Goal: Task Accomplishment & Management: Complete application form

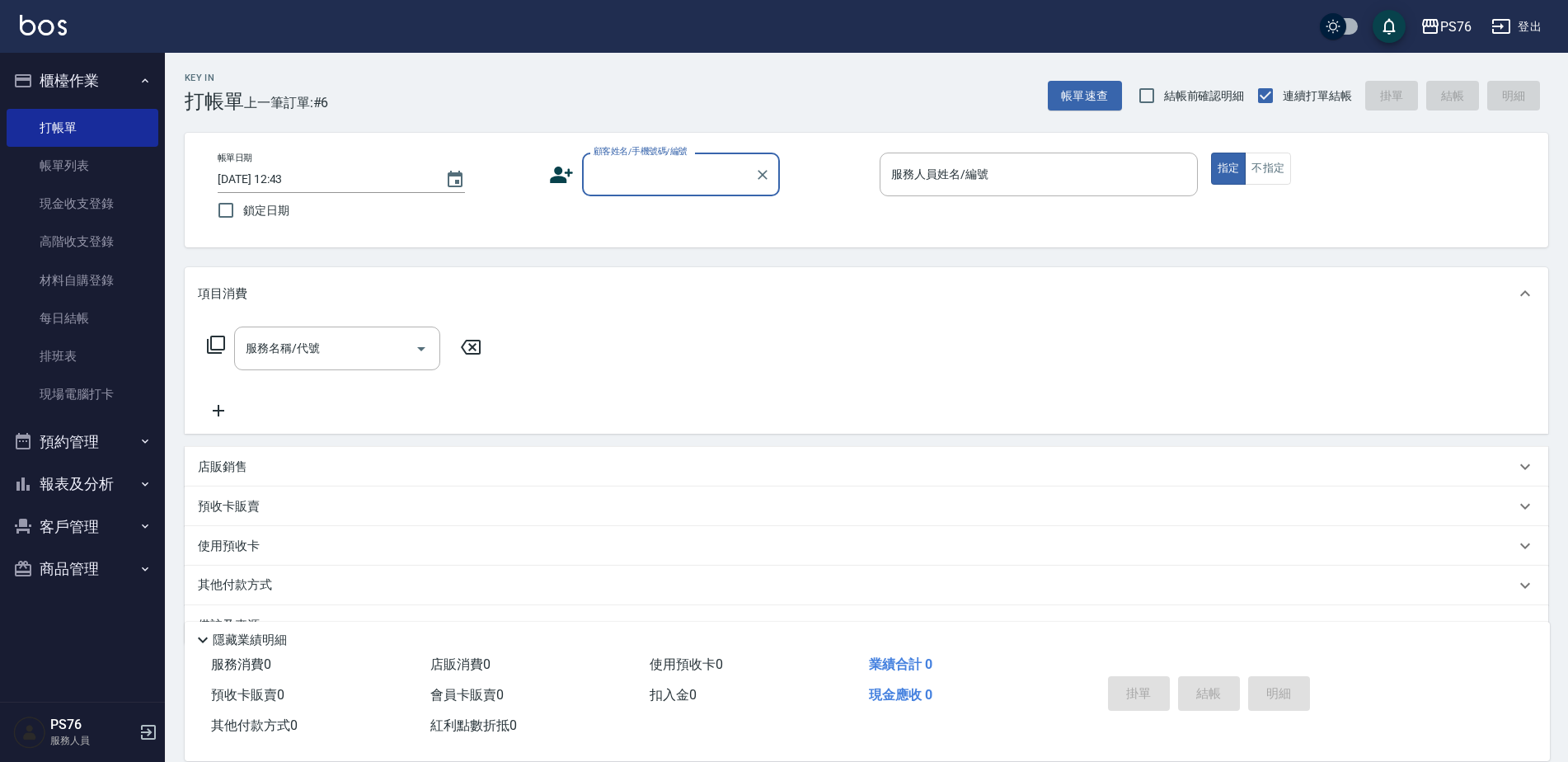
click at [609, 167] on input "顧客姓名/手機號碼/編號" at bounding box center [669, 173] width 159 height 29
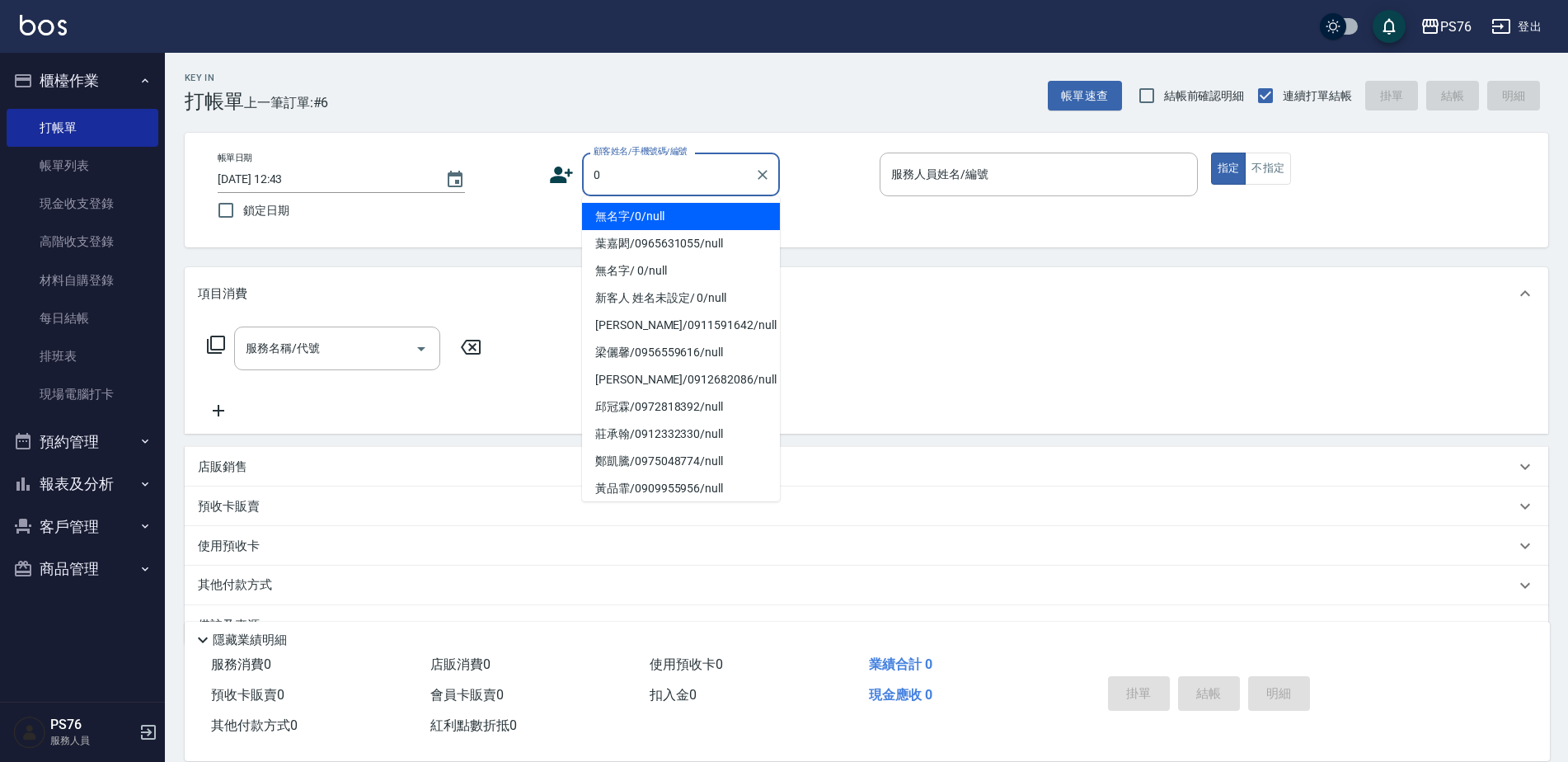
type input "無名字/0/null"
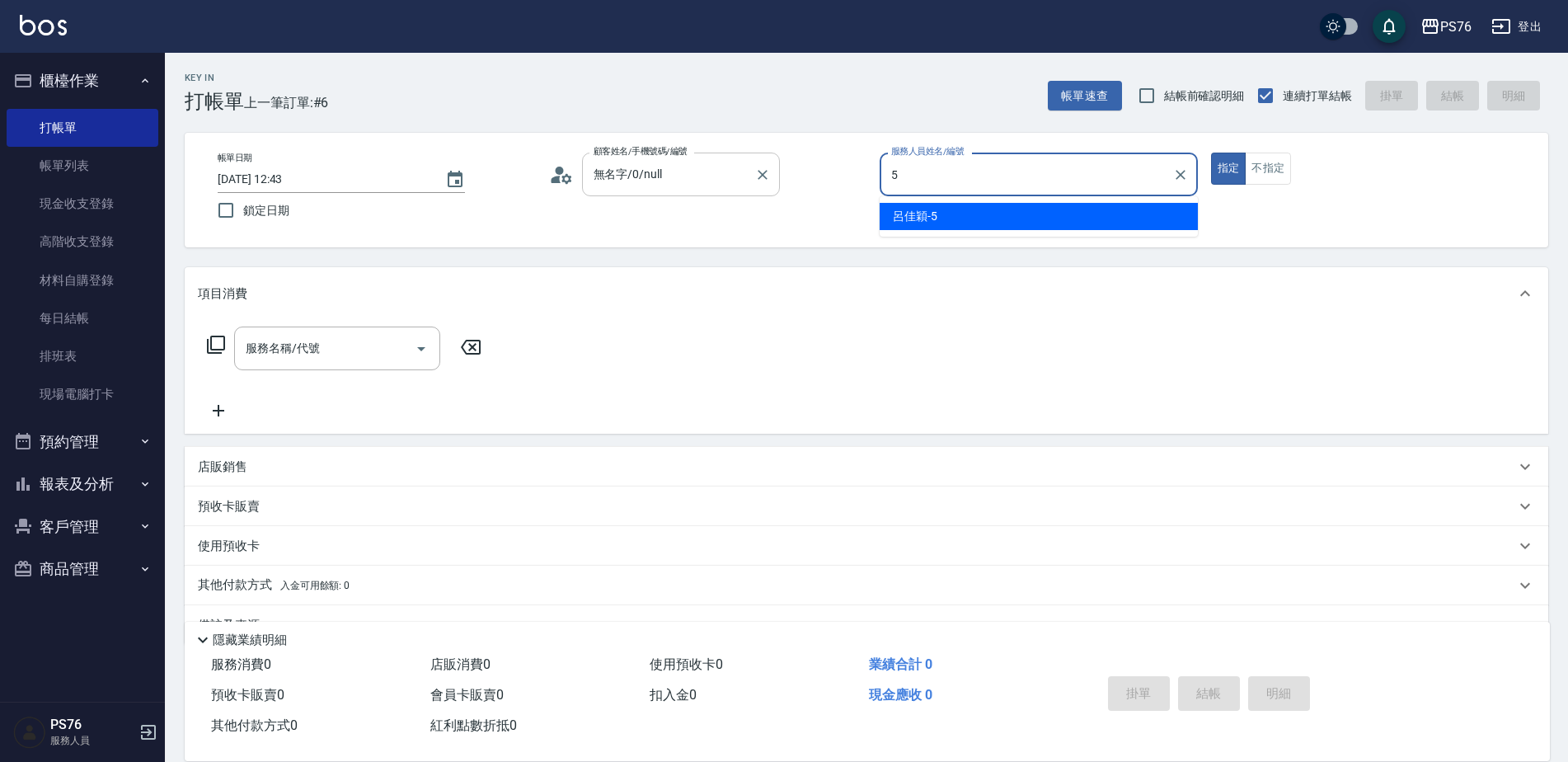
type input "呂佳穎-5"
type button "true"
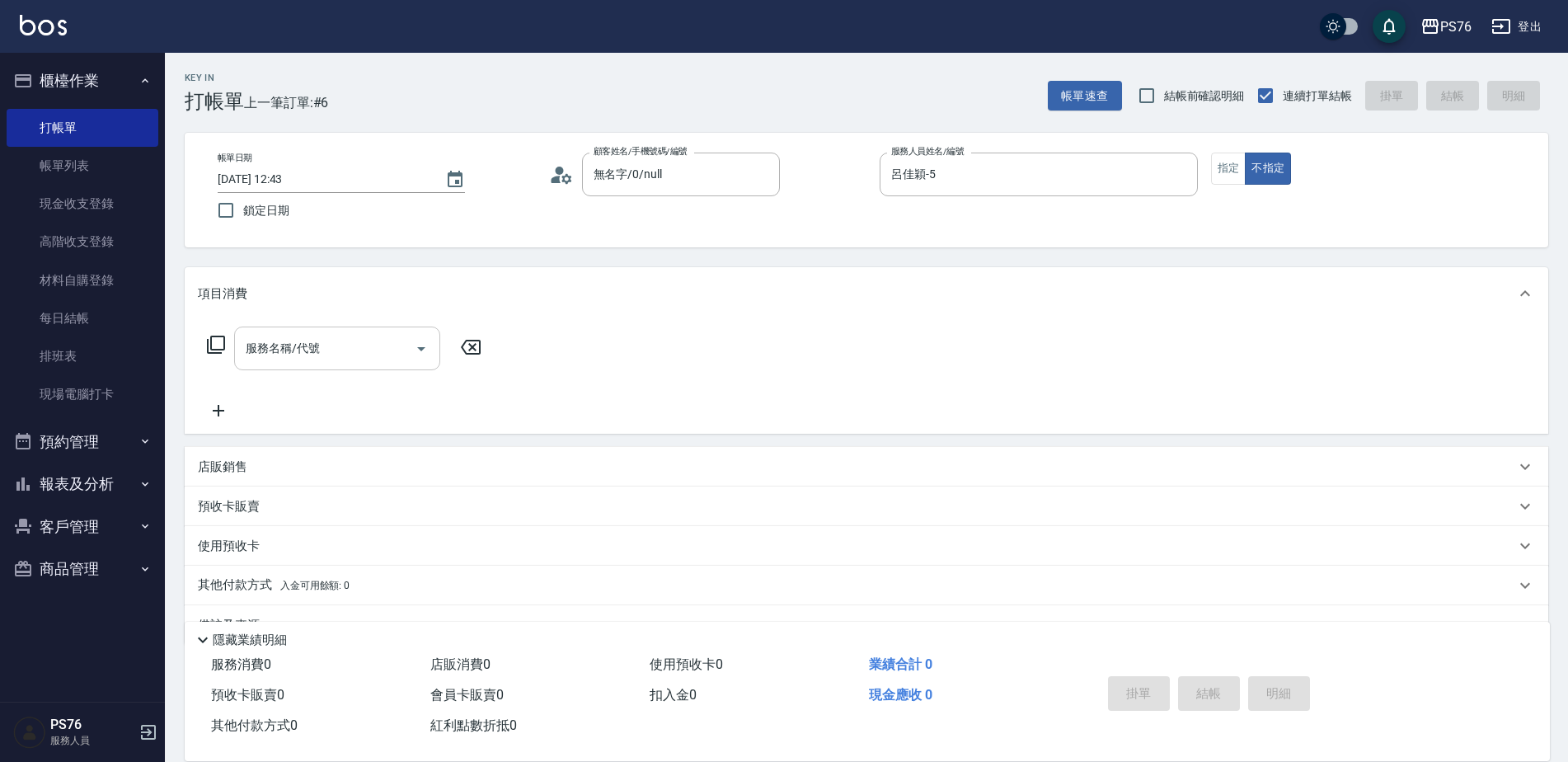
click at [322, 346] on input "服務名稱/代號" at bounding box center [325, 348] width 167 height 29
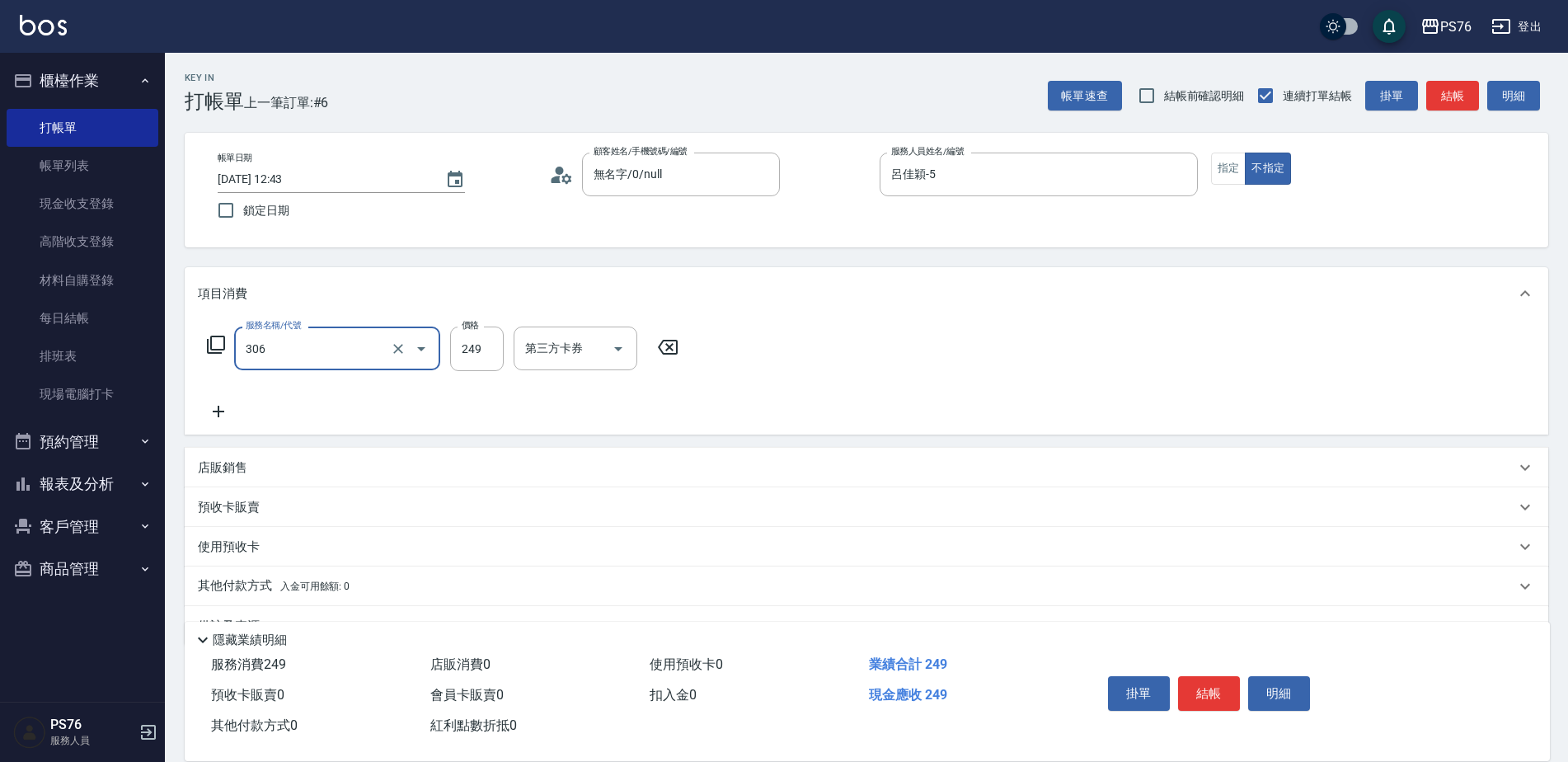
type input "剪髮(306)"
type input "呂佳穎-5"
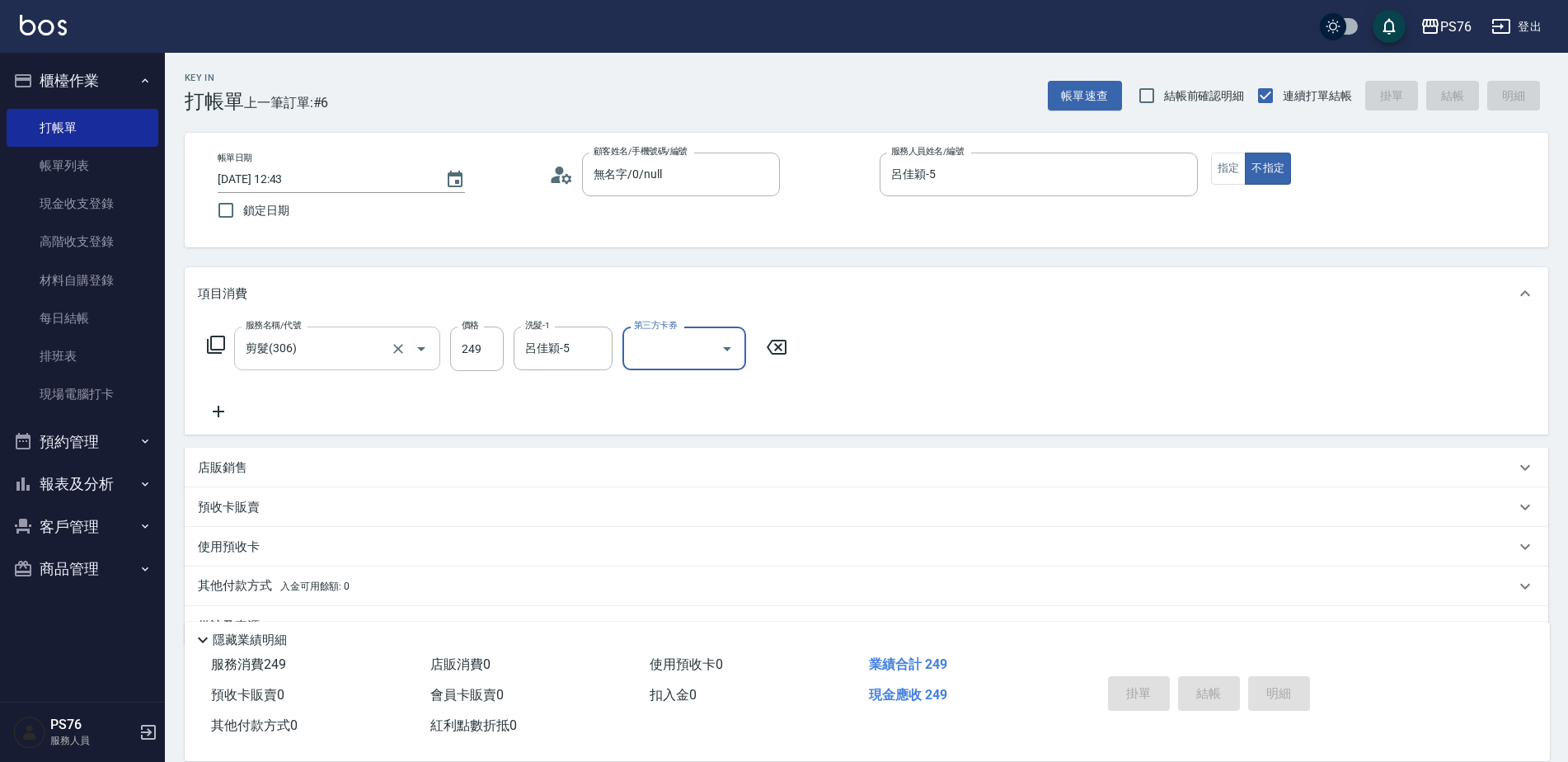
type input "[DATE] 14:13"
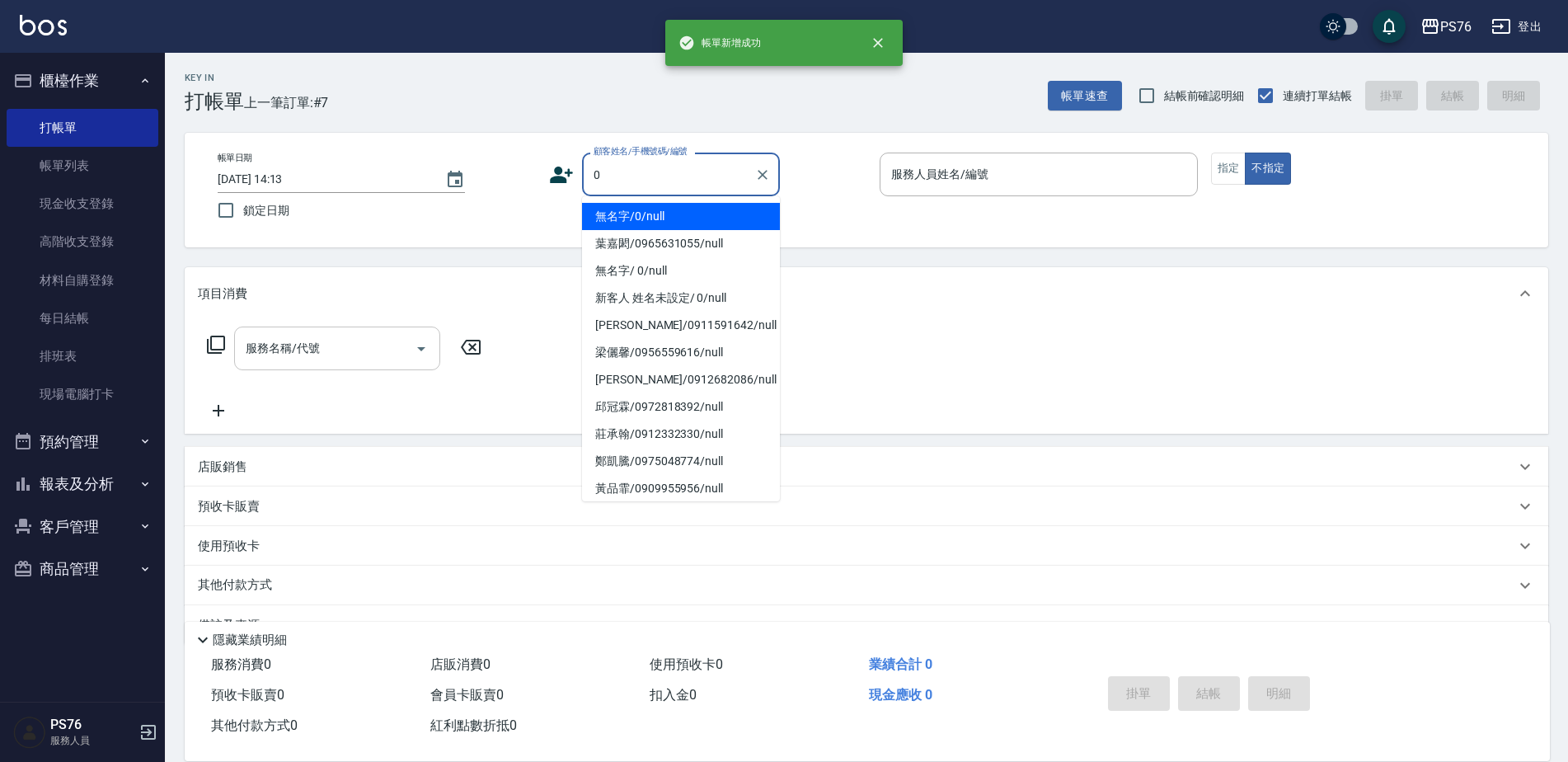
type input "無名字/0/null"
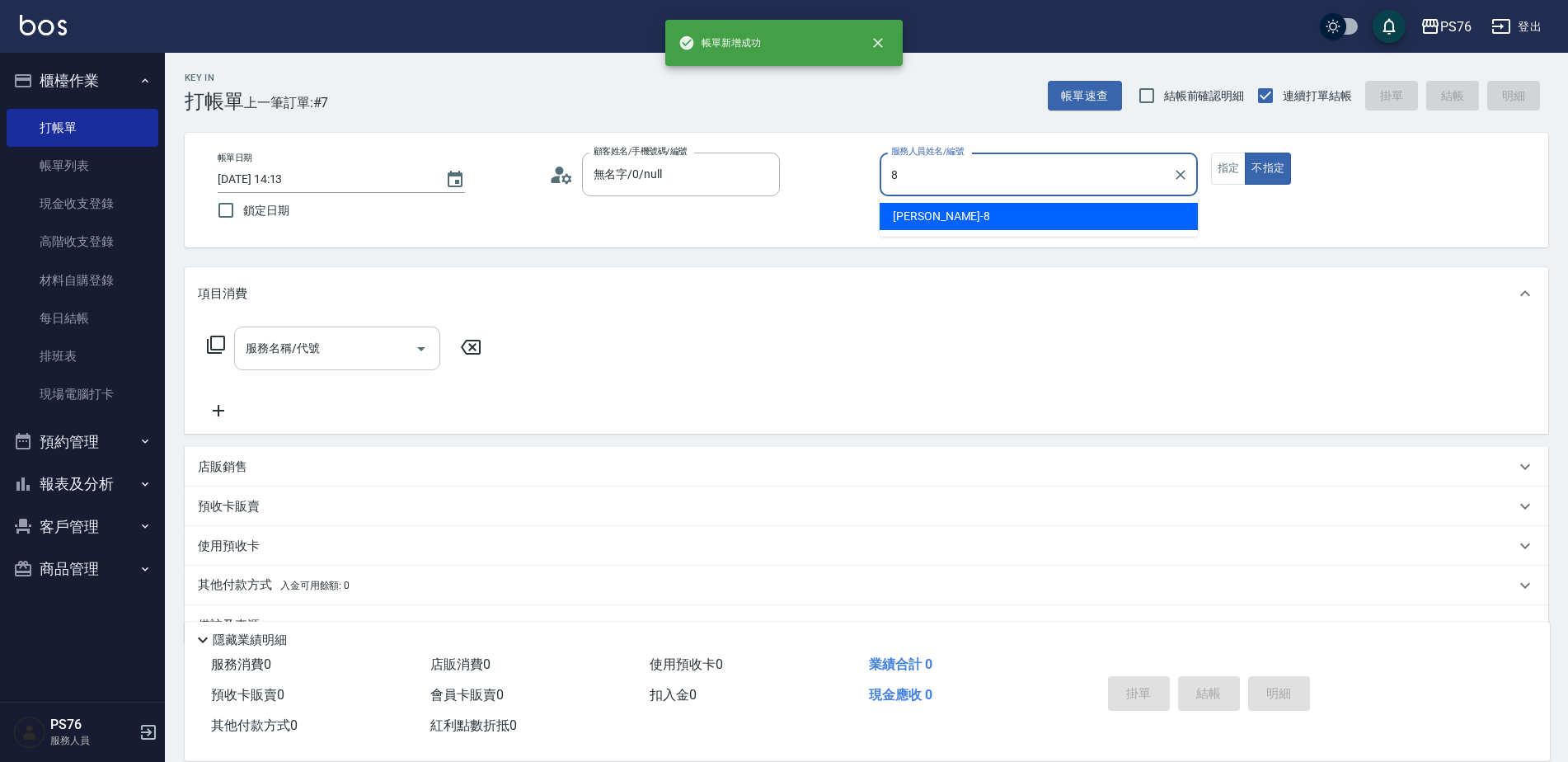
type input "[PERSON_NAME]-8"
type button "false"
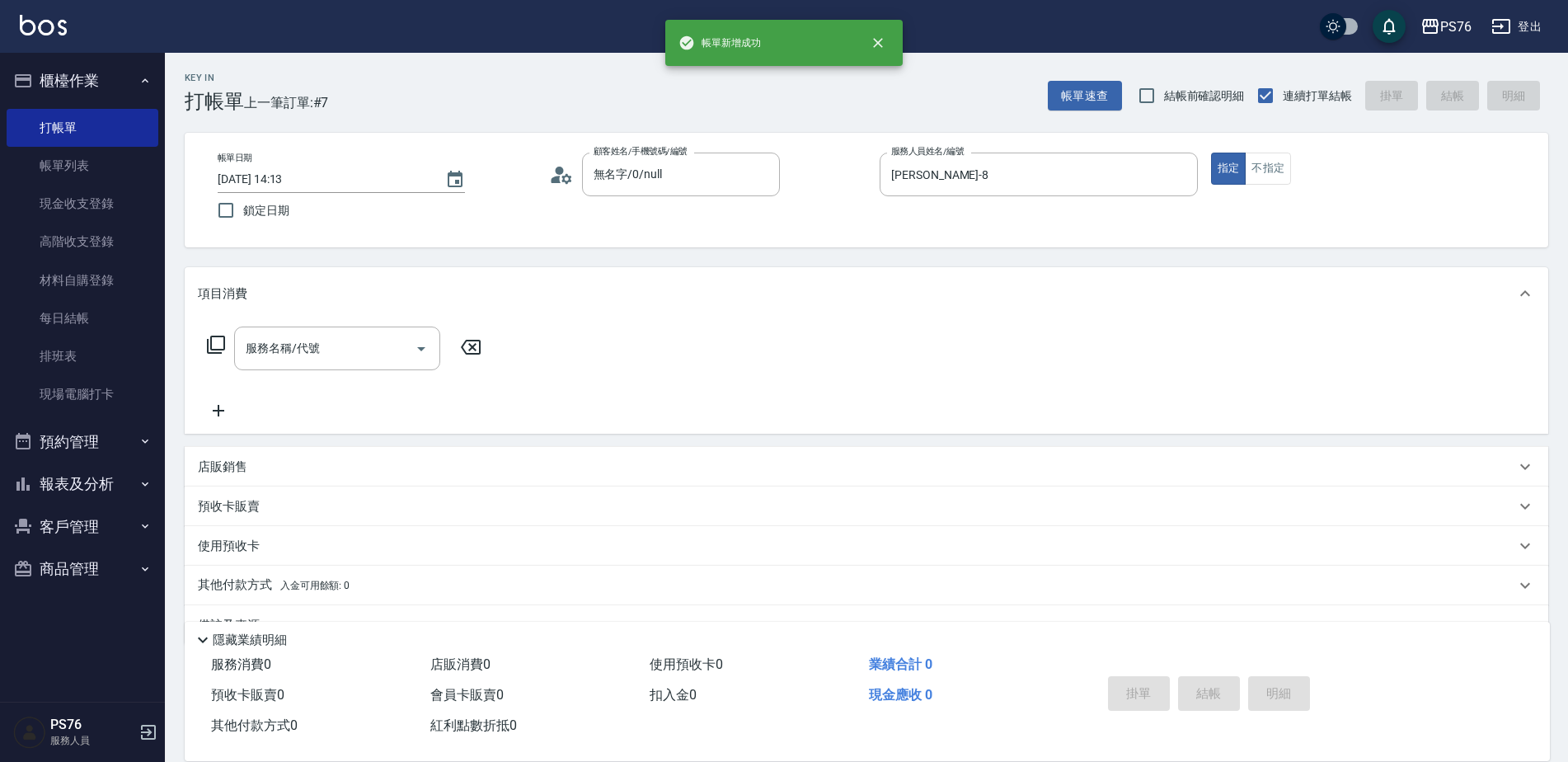
click at [287, 374] on div "服務名稱/代號 服務名稱/代號" at bounding box center [344, 374] width 293 height 94
click at [288, 368] on div "服務名稱/代號" at bounding box center [337, 348] width 206 height 43
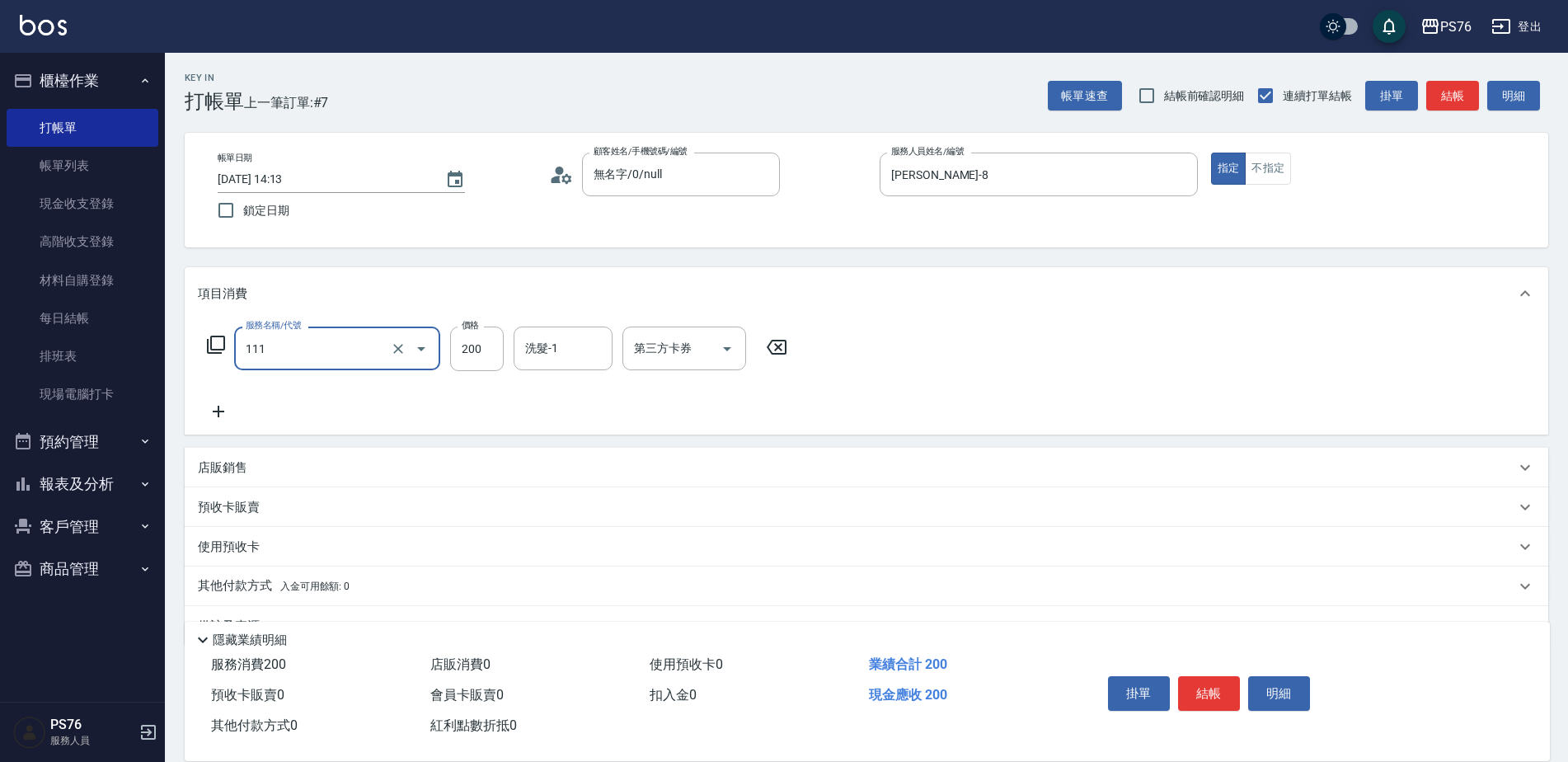
type input "200(111)"
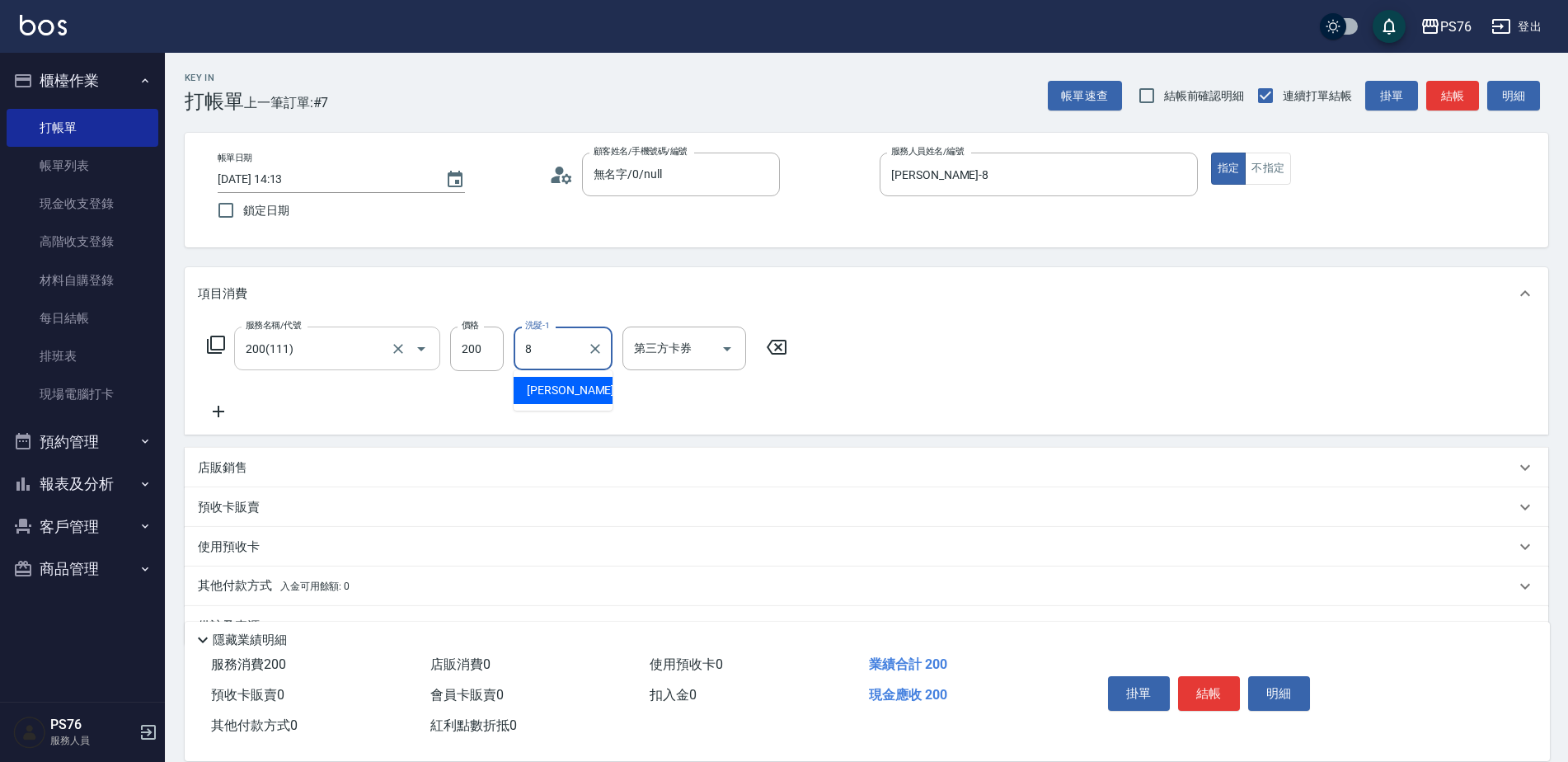
type input "[PERSON_NAME]-8"
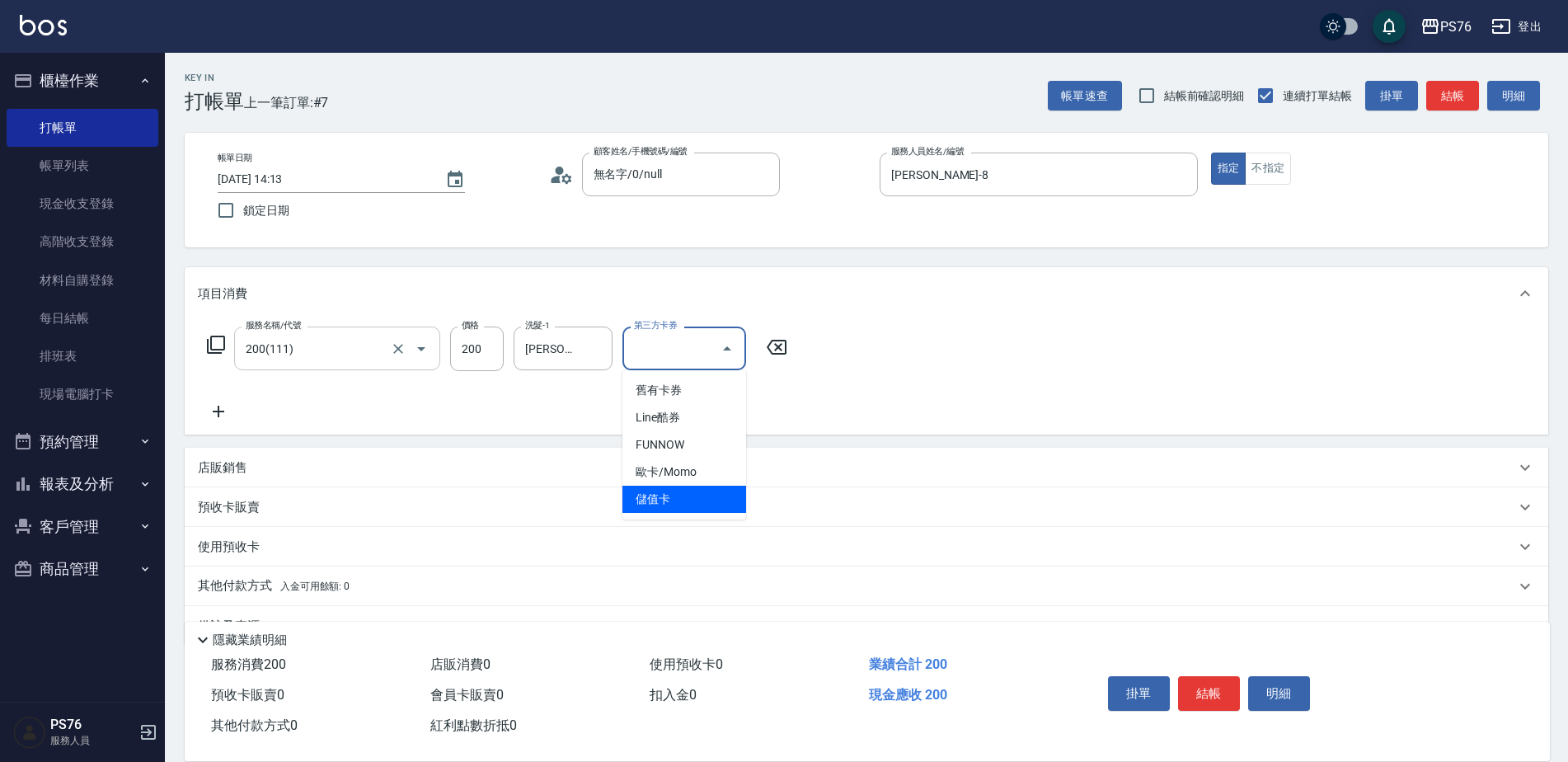
type input "儲值卡"
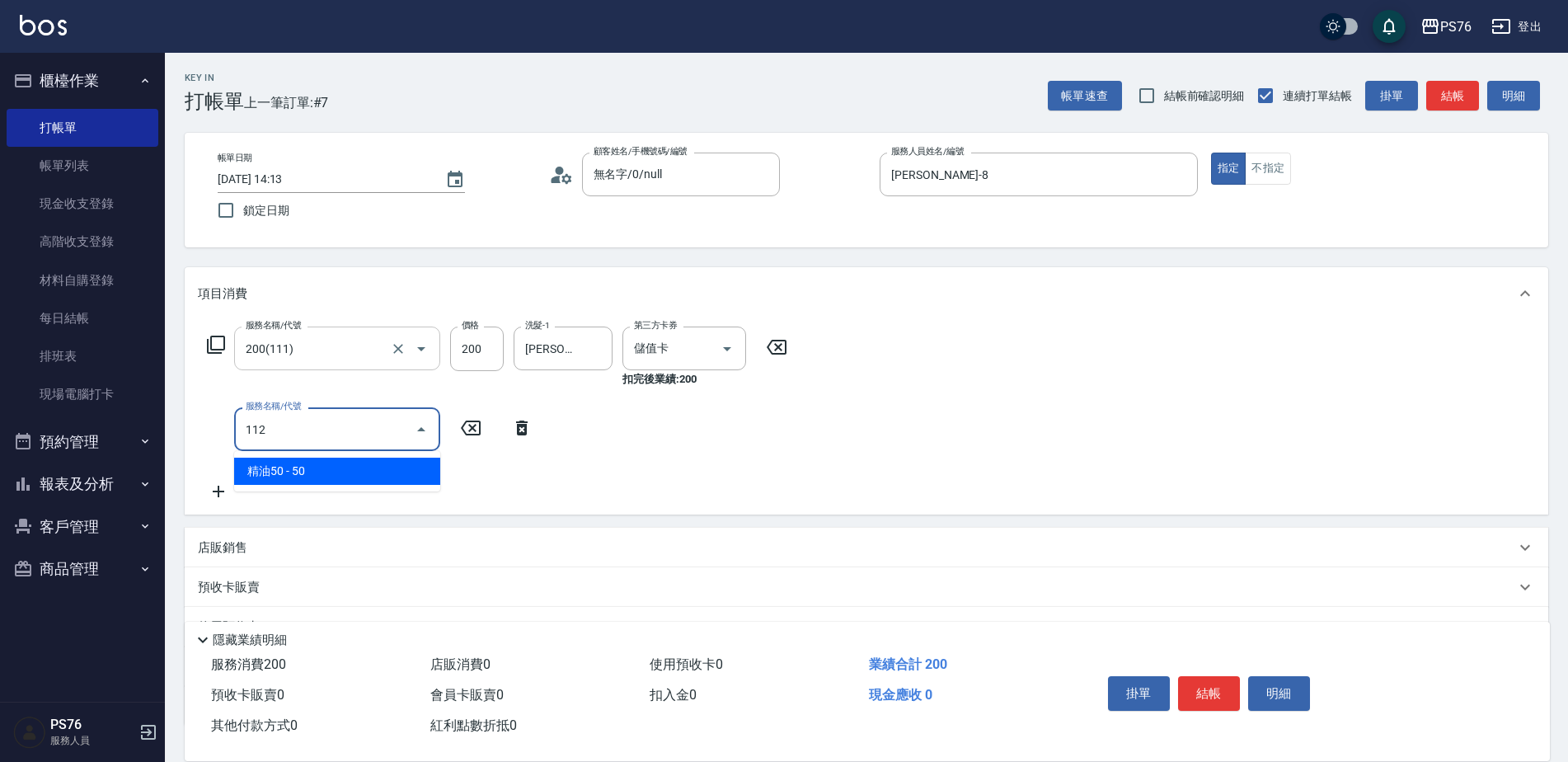
type input "精油50(112)"
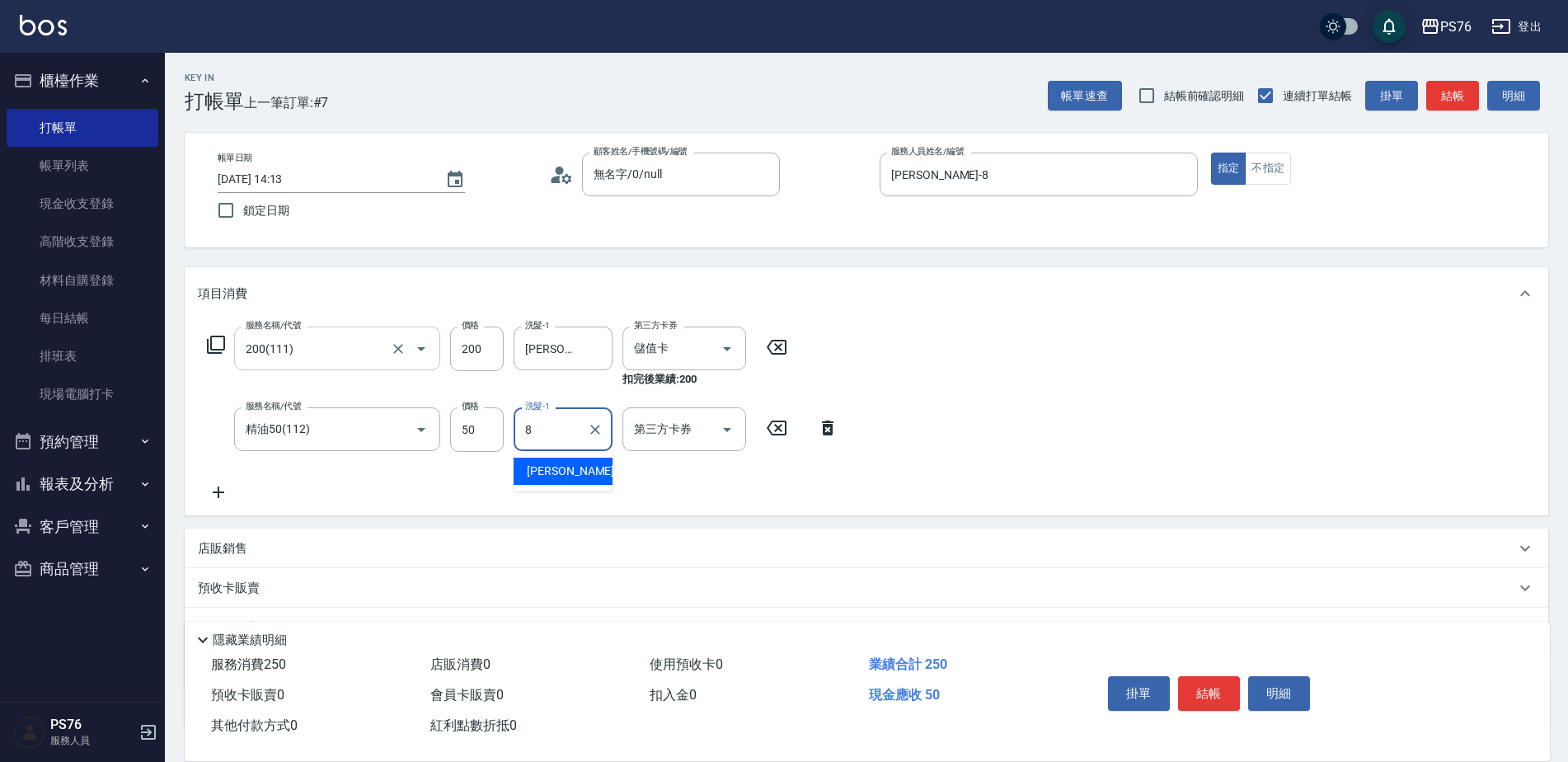
type input "[PERSON_NAME]-8"
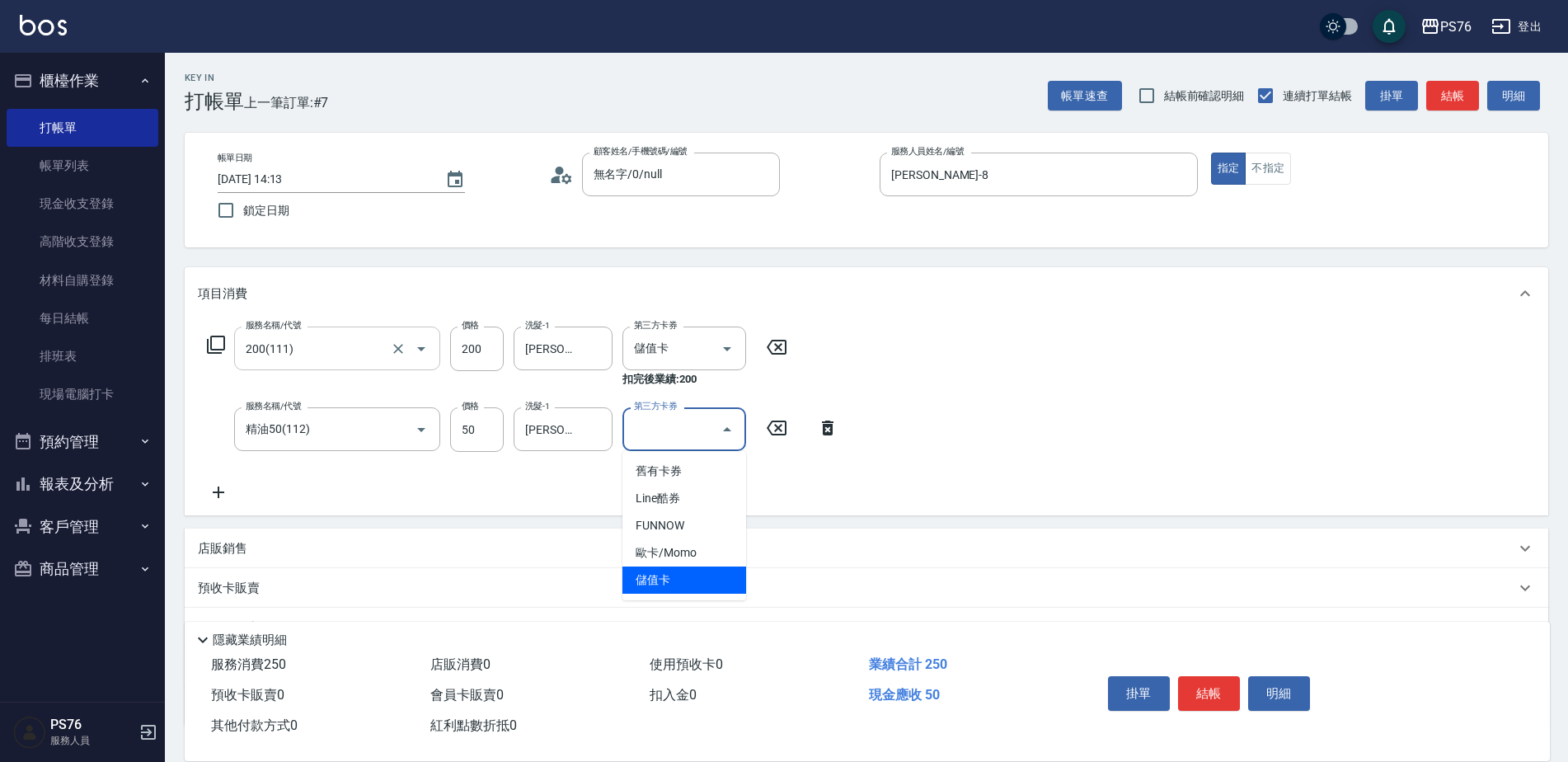
type input "儲值卡"
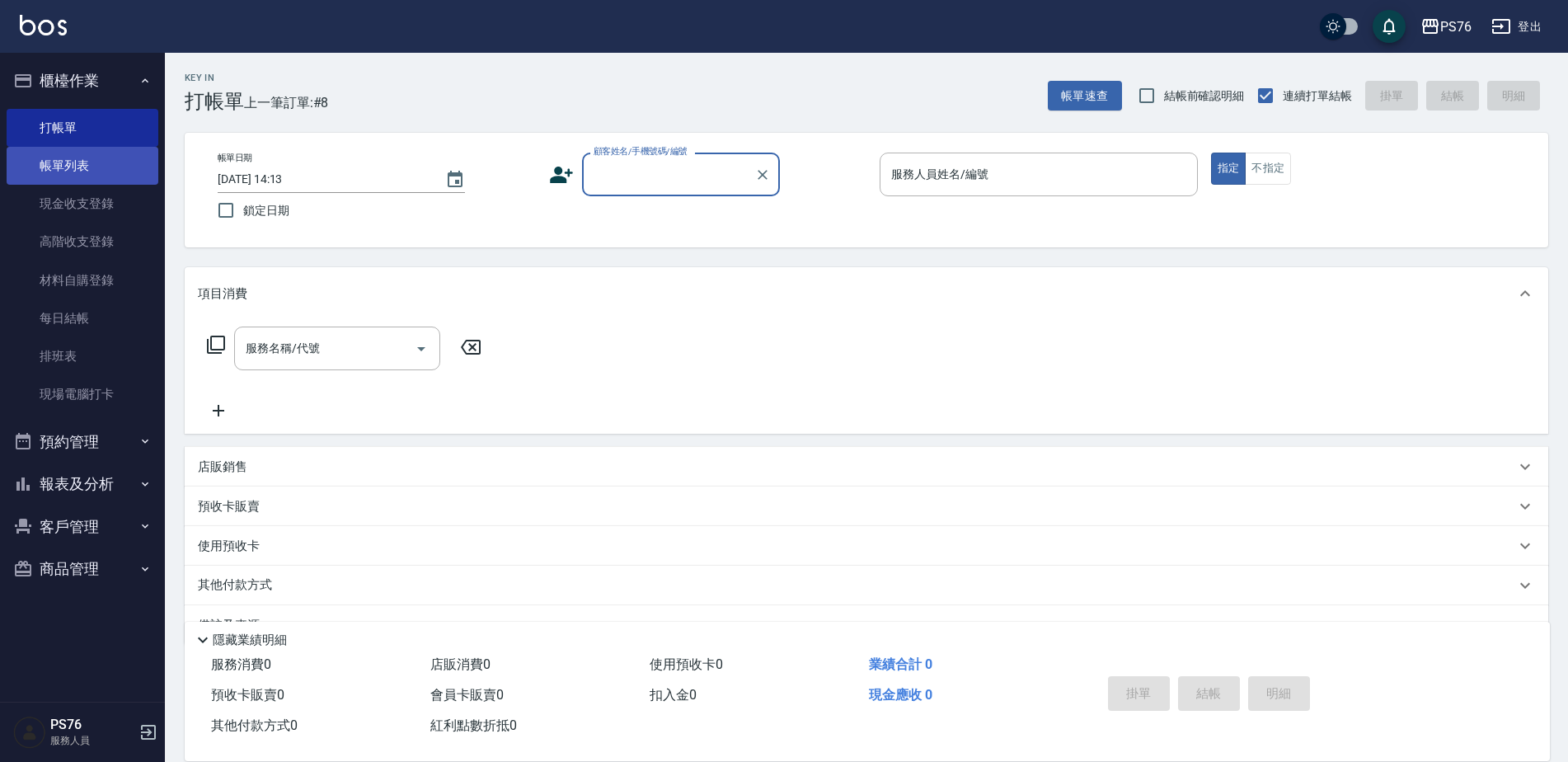
click at [94, 177] on link "帳單列表" at bounding box center [82, 165] width 151 height 38
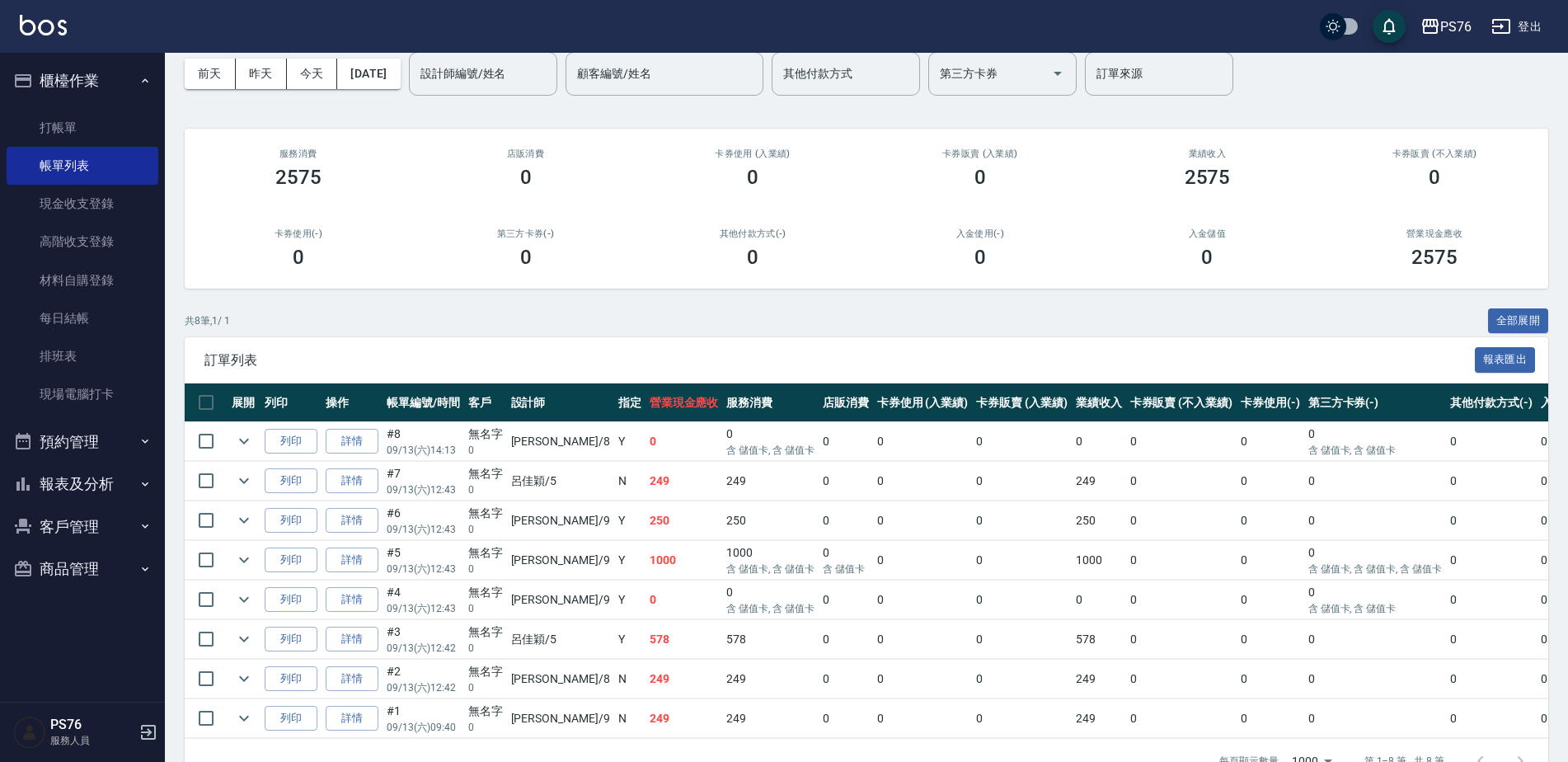
scroll to position [45, 0]
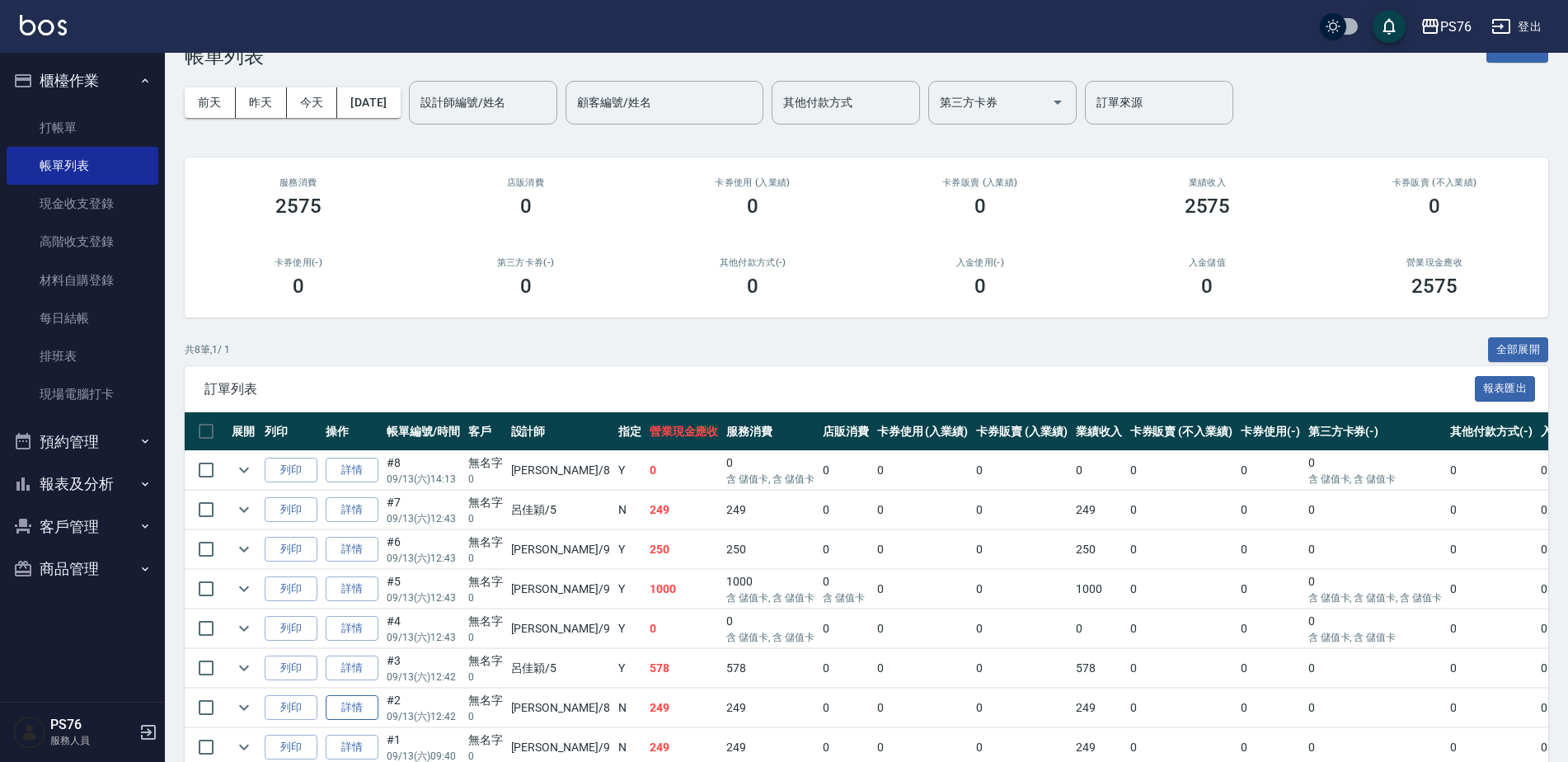
click at [357, 707] on link "詳情" at bounding box center [351, 708] width 53 height 26
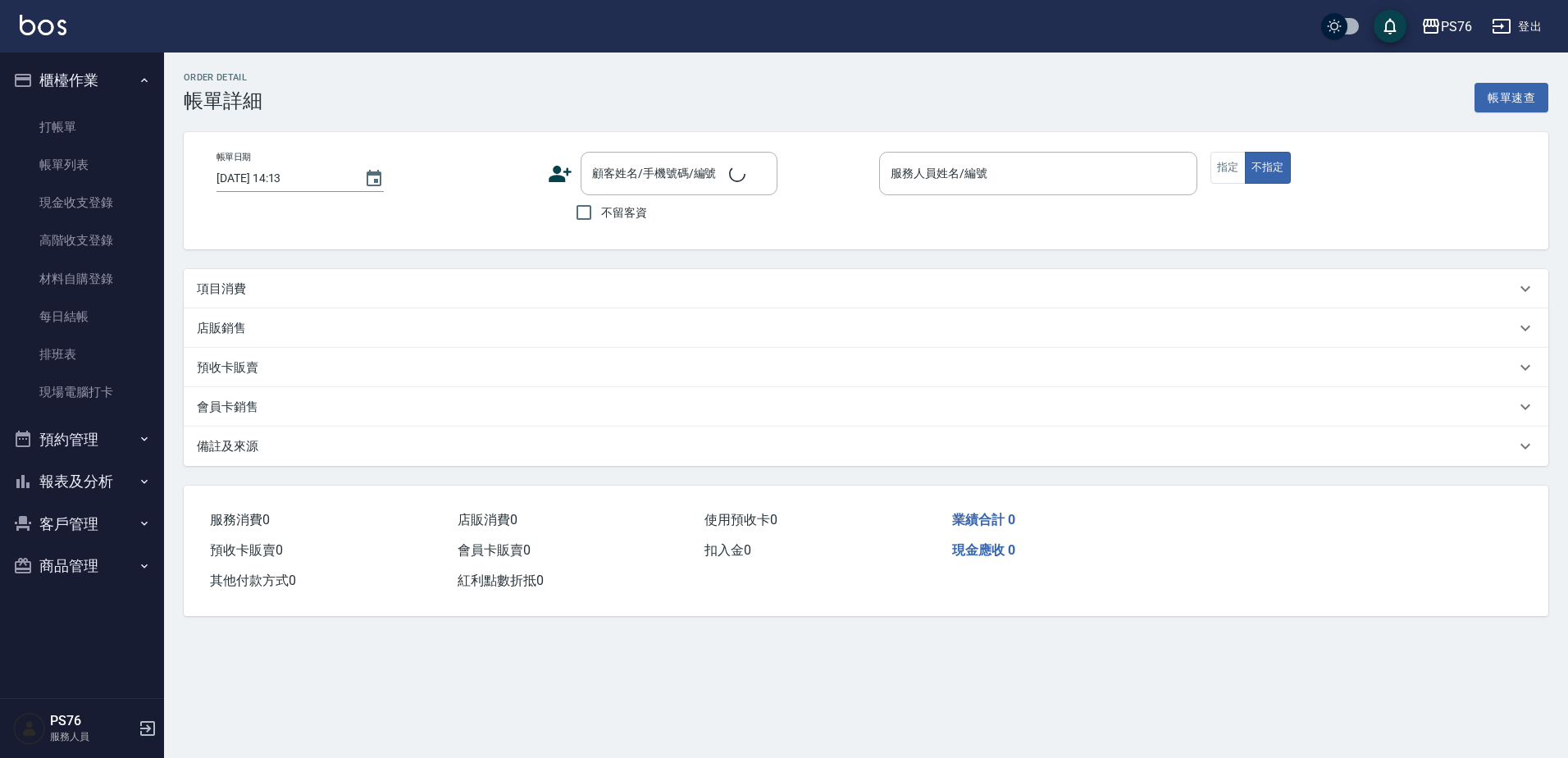
type input "[DATE] 12:42"
type input "[PERSON_NAME]-8"
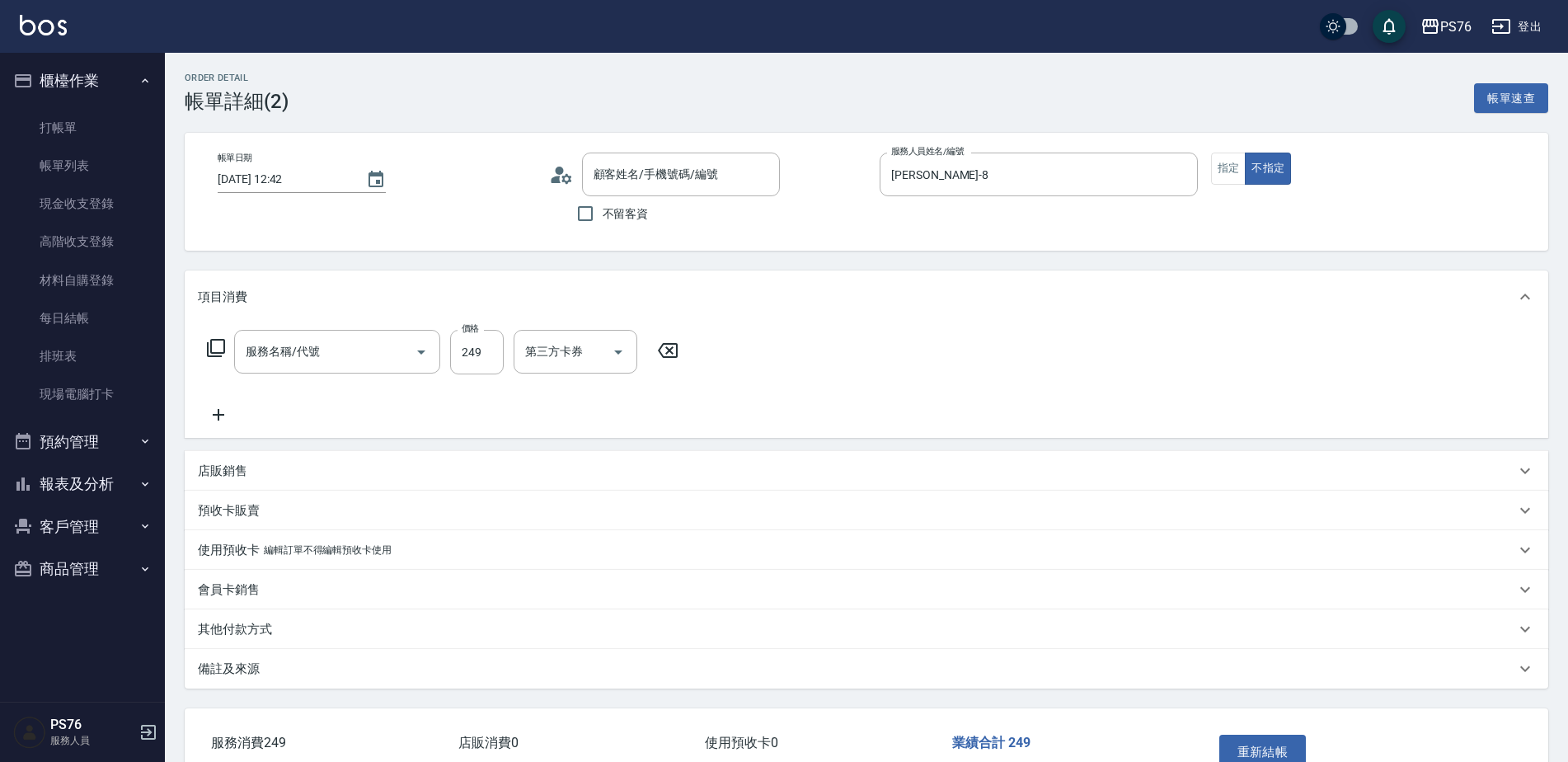
type input "剪髮(306)"
type input "無名字/0/null"
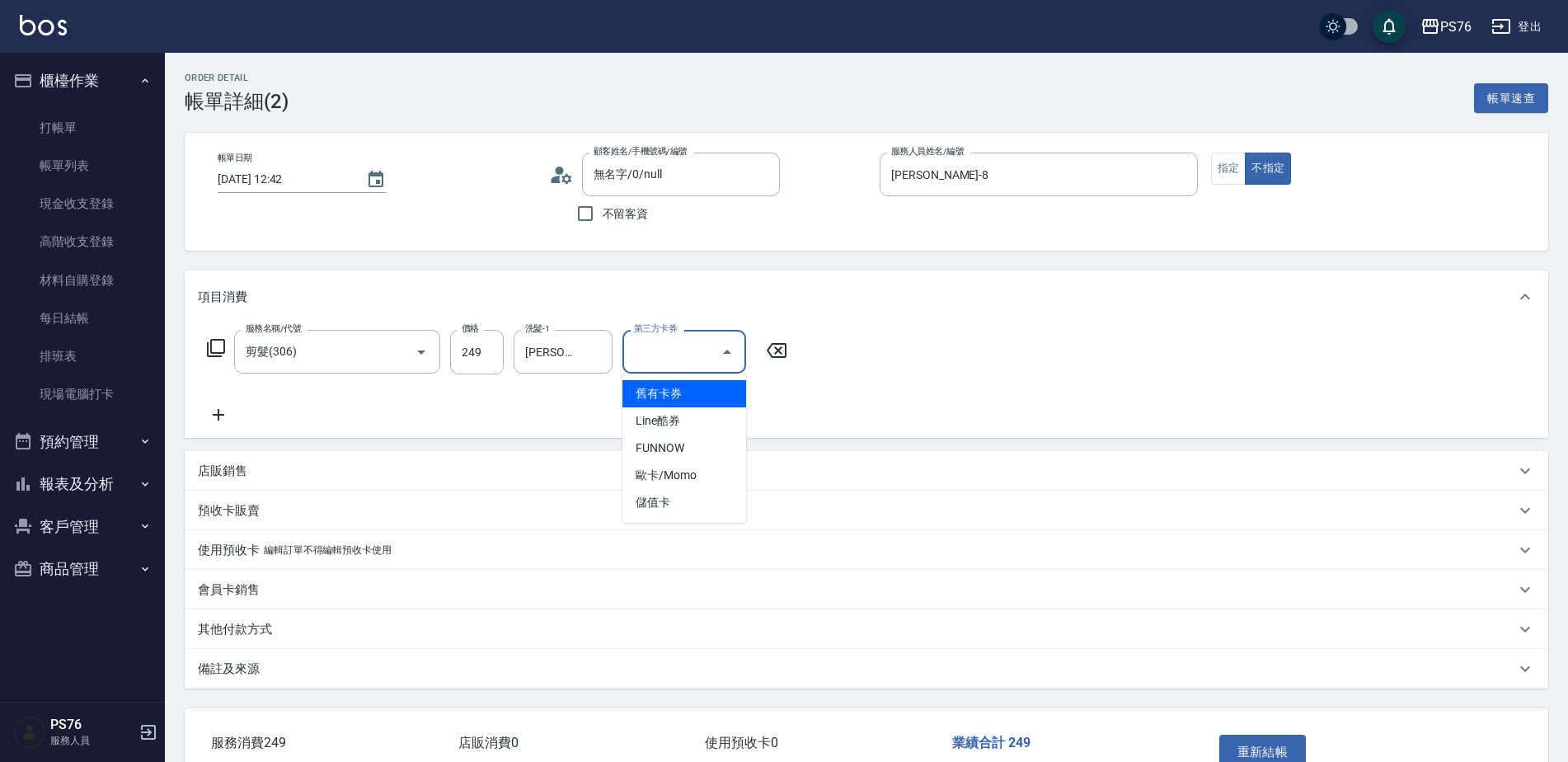
click at [653, 345] on input "第三方卡券" at bounding box center [671, 351] width 84 height 29
click at [671, 518] on ul "舊有卡券 Line酷券 FUNNOW 歐卡/Momo 儲值卡" at bounding box center [684, 448] width 124 height 149
click at [653, 494] on span "儲值卡" at bounding box center [684, 502] width 124 height 27
type input "儲值卡"
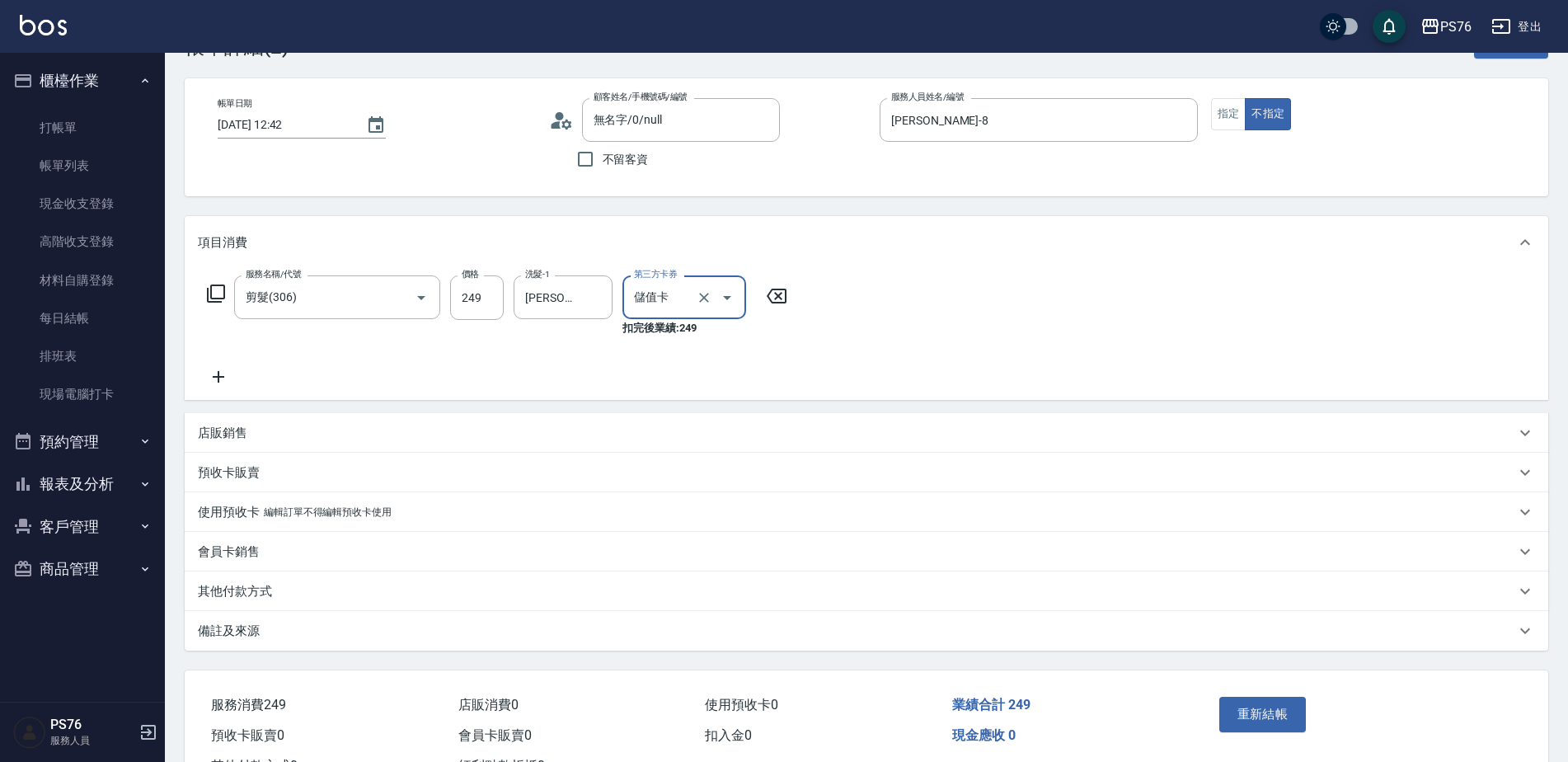
scroll to position [121, 0]
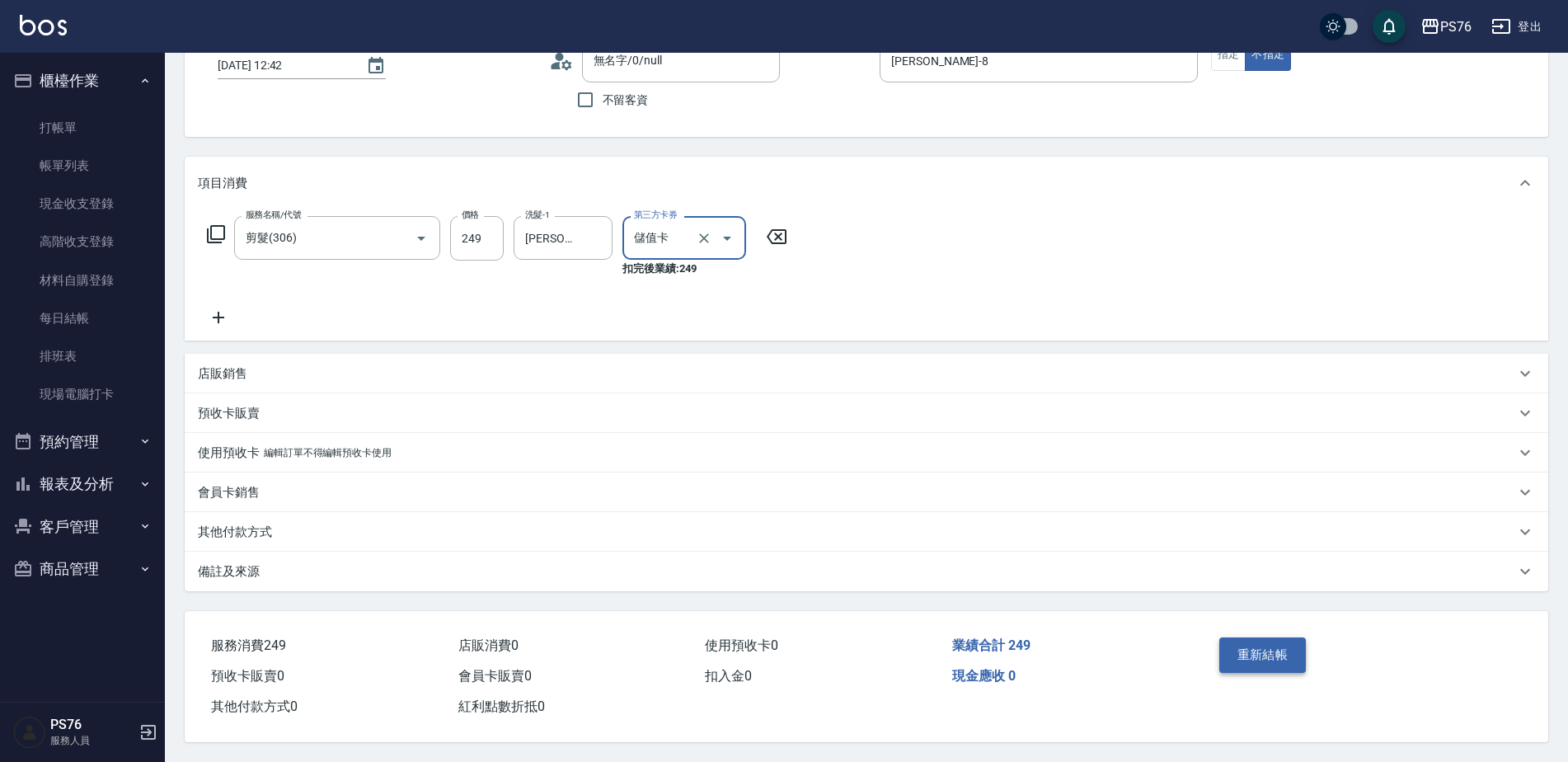
click at [1244, 649] on button "重新結帳" at bounding box center [1263, 655] width 88 height 35
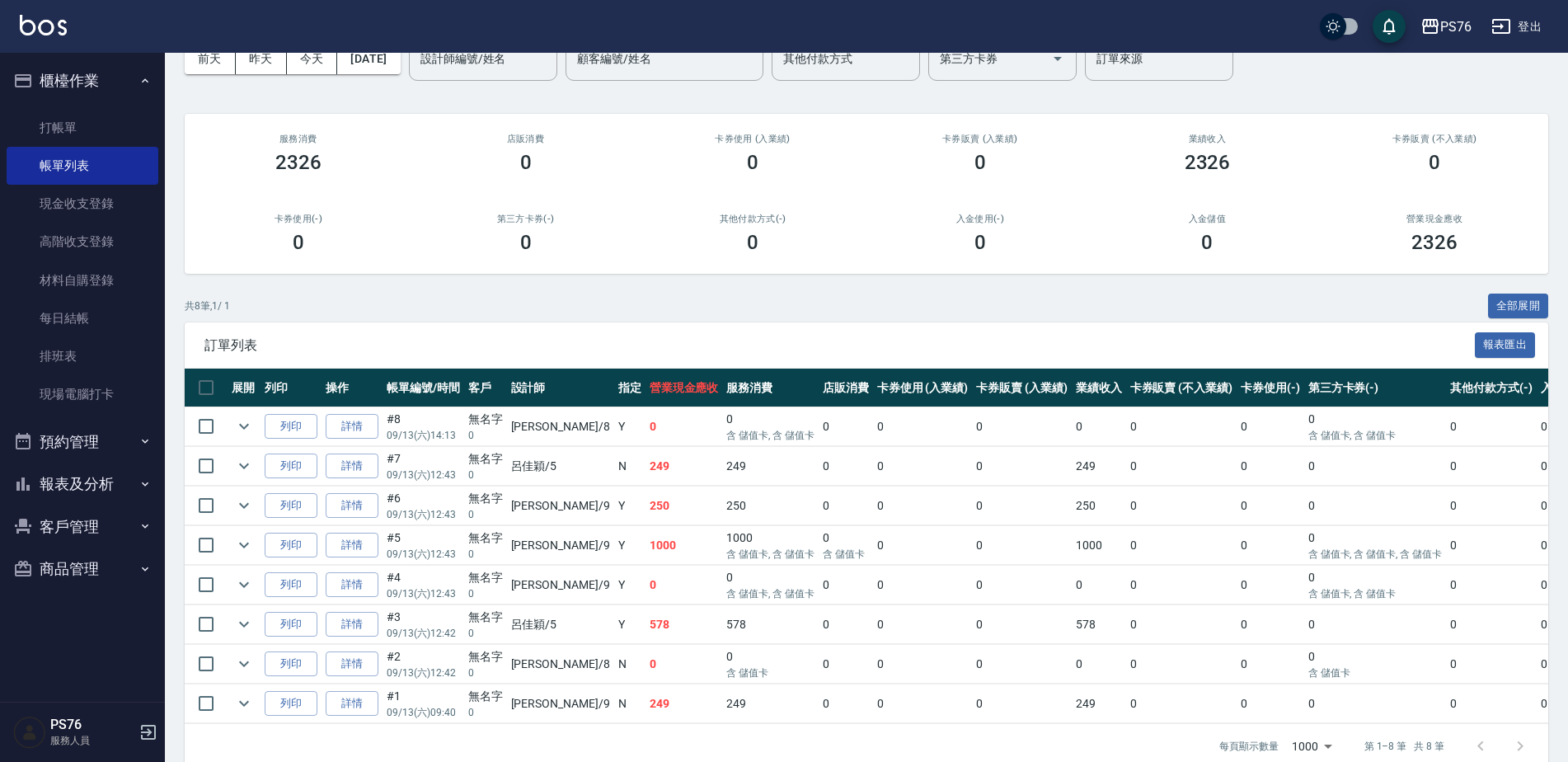
scroll to position [128, 0]
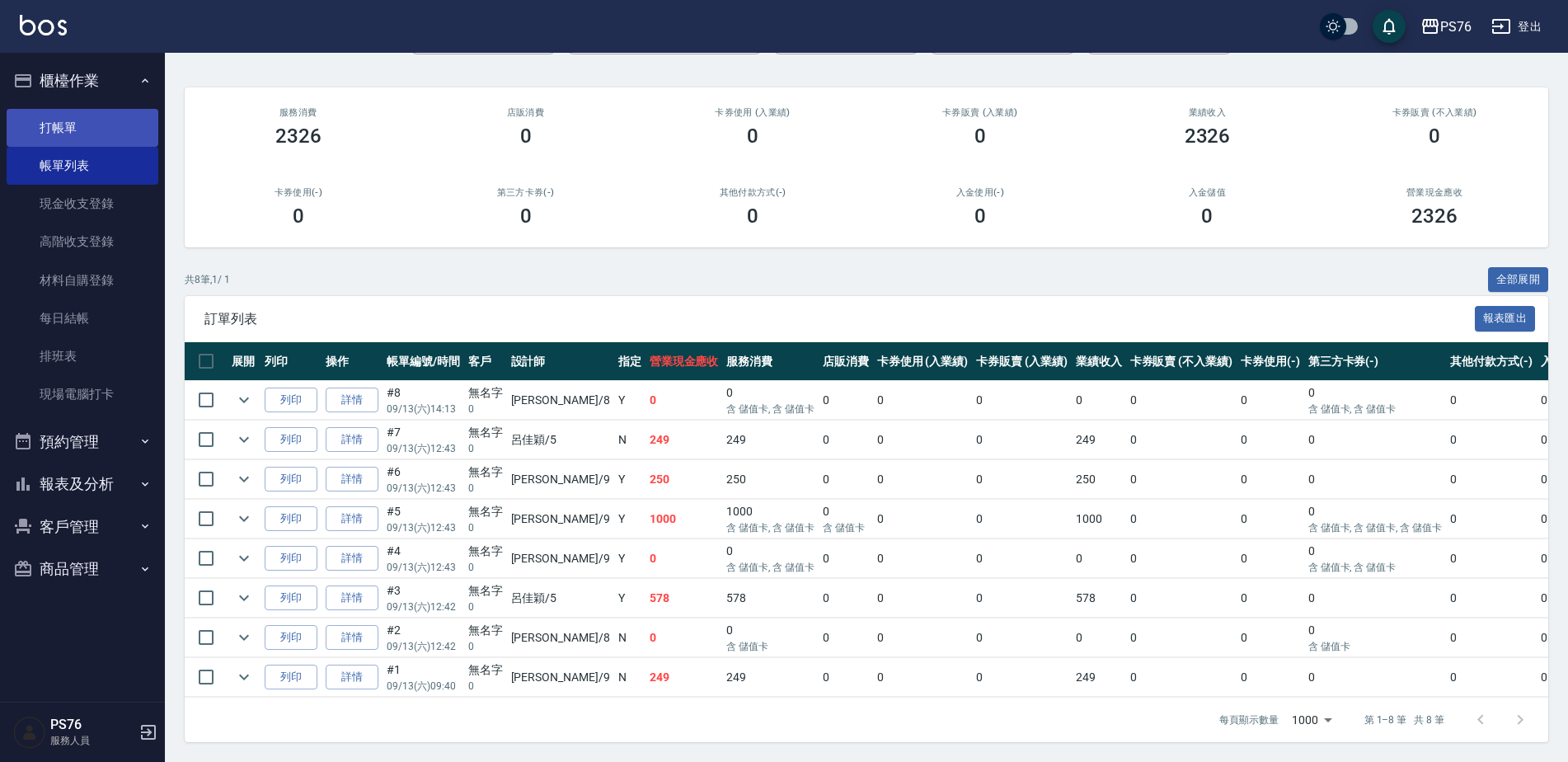
click at [89, 125] on link "打帳單" at bounding box center [82, 127] width 151 height 38
